Goal: Find specific page/section: Find specific page/section

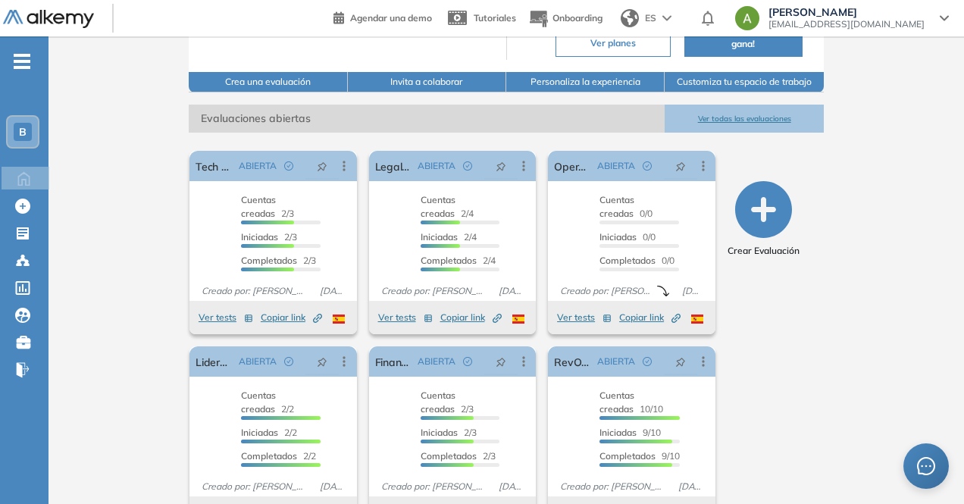
scroll to position [227, 0]
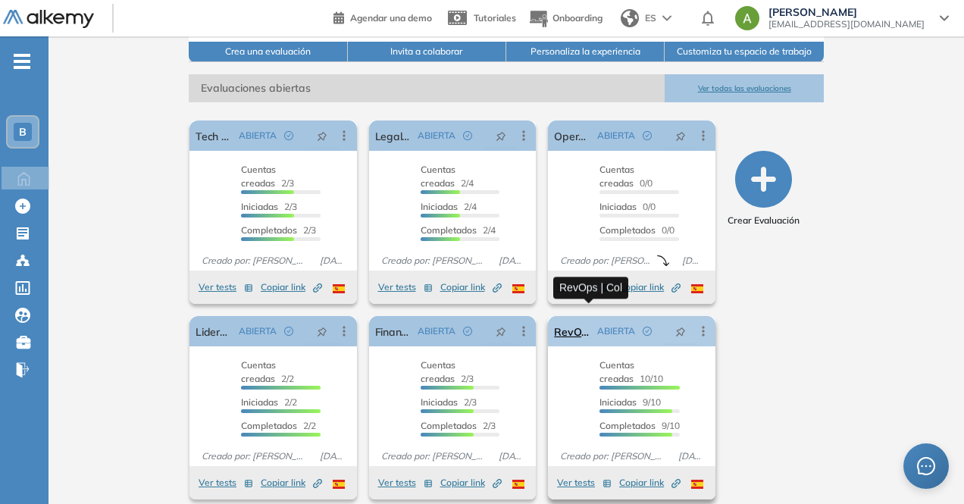
click at [584, 320] on link "RevOps | Col" at bounding box center [572, 331] width 37 height 30
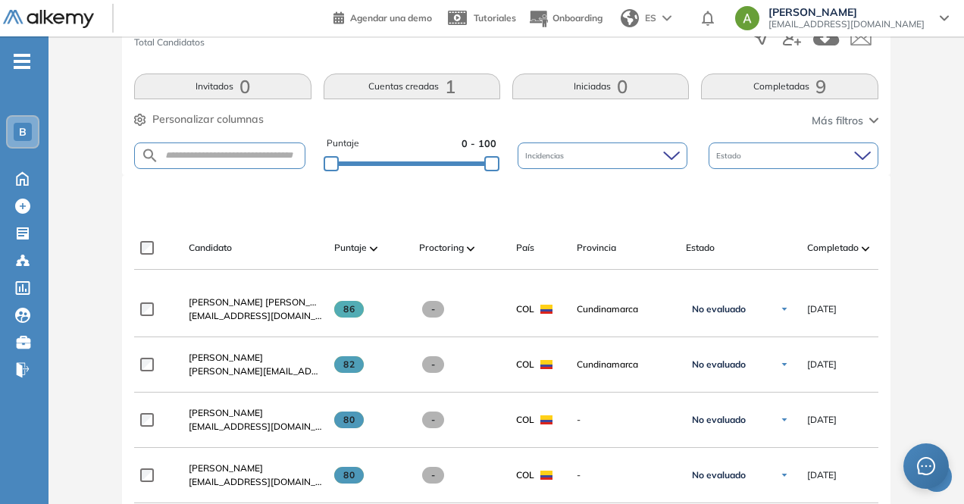
scroll to position [286, 0]
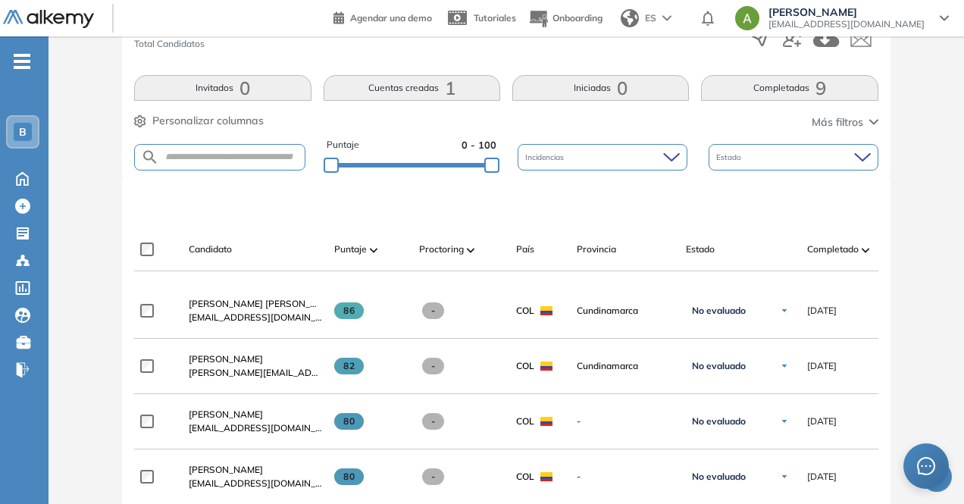
click at [603, 144] on div "Incidencias" at bounding box center [603, 157] width 170 height 27
click at [852, 189] on div at bounding box center [508, 202] width 743 height 45
click at [782, 149] on div "Estado" at bounding box center [794, 157] width 170 height 27
click at [449, 209] on div at bounding box center [508, 202] width 743 height 45
click at [137, 121] on icon "button" at bounding box center [140, 121] width 12 height 12
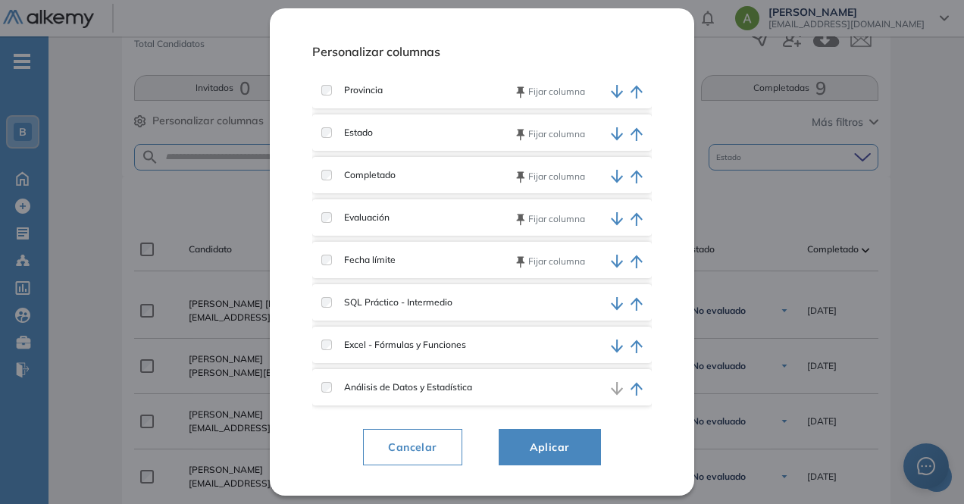
scroll to position [0, 0]
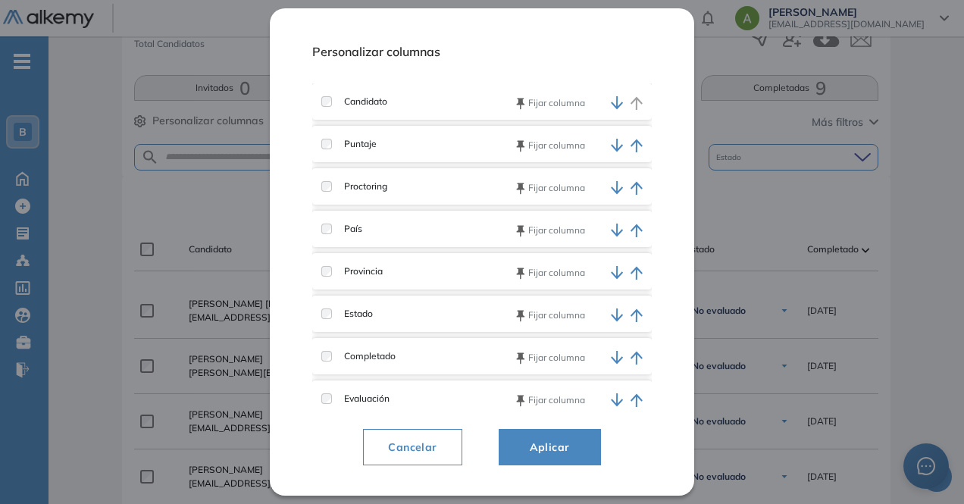
click at [550, 444] on span "Aplicar" at bounding box center [550, 447] width 64 height 18
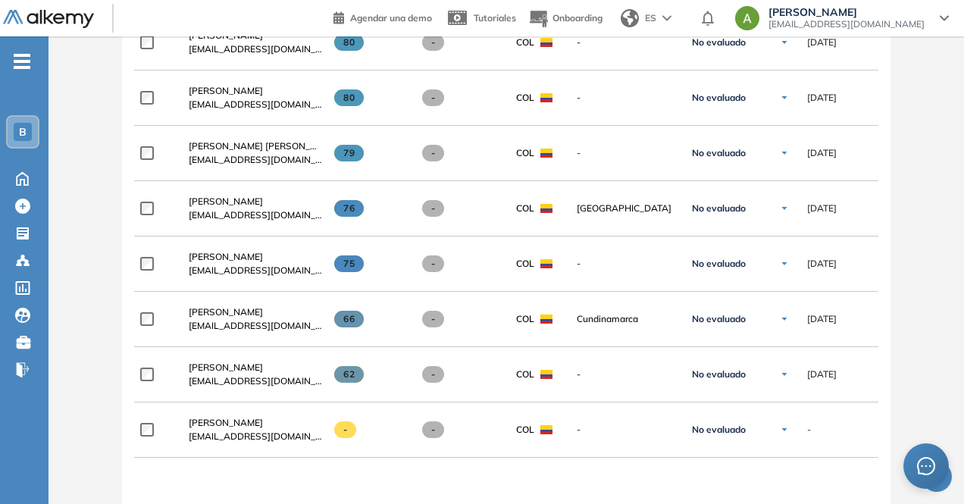
scroll to position [597, 0]
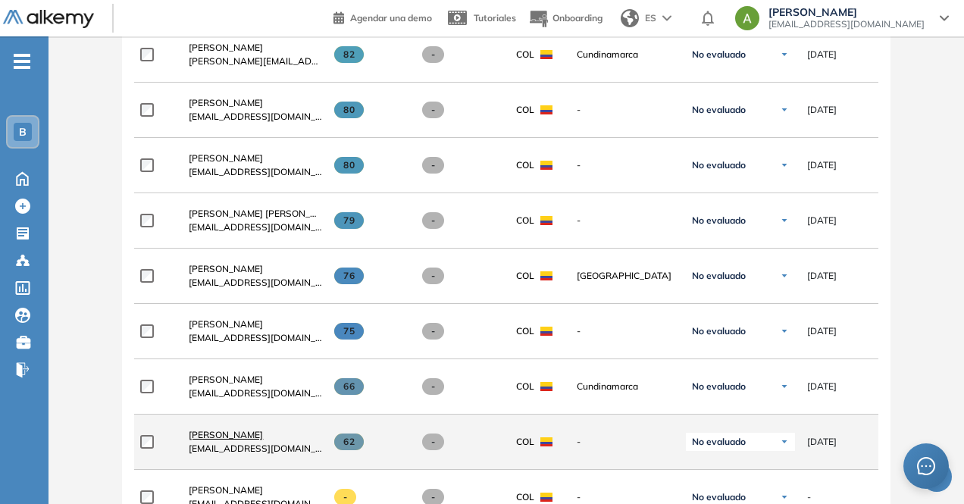
click at [263, 435] on span "[PERSON_NAME]" at bounding box center [226, 434] width 74 height 11
